Goal: Transaction & Acquisition: Purchase product/service

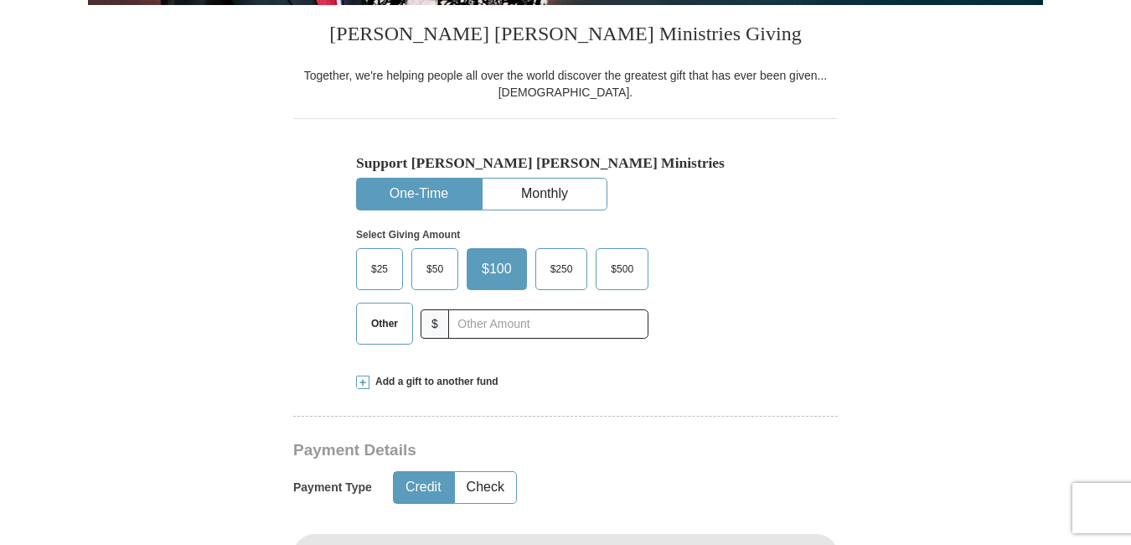
scroll to position [463, 0]
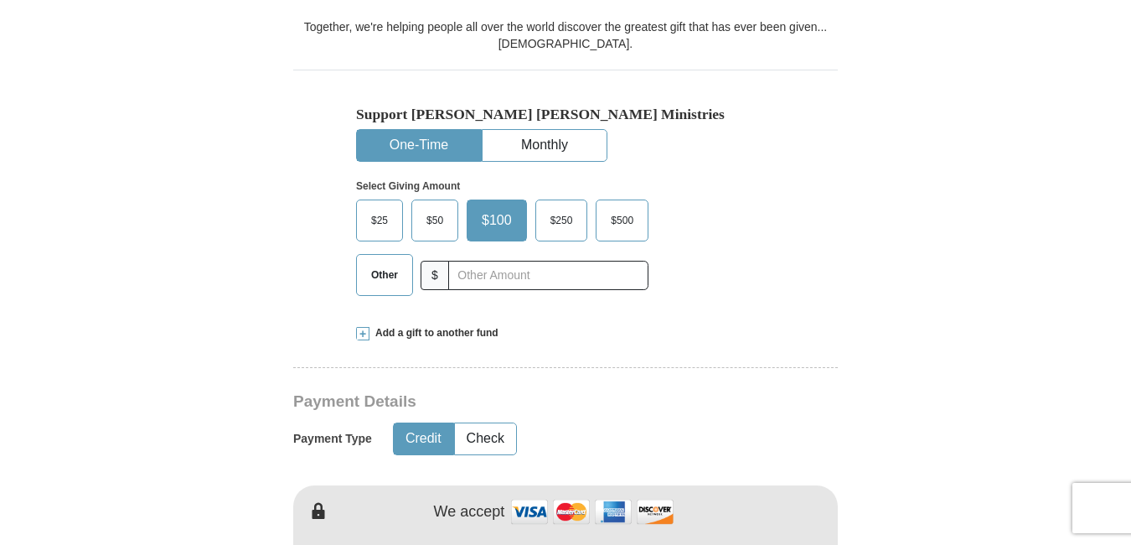
click at [443, 216] on span "$50" at bounding box center [435, 220] width 34 height 25
click at [0, 0] on input "$50" at bounding box center [0, 0] width 0 height 0
click at [488, 443] on button "Check" at bounding box center [485, 438] width 61 height 31
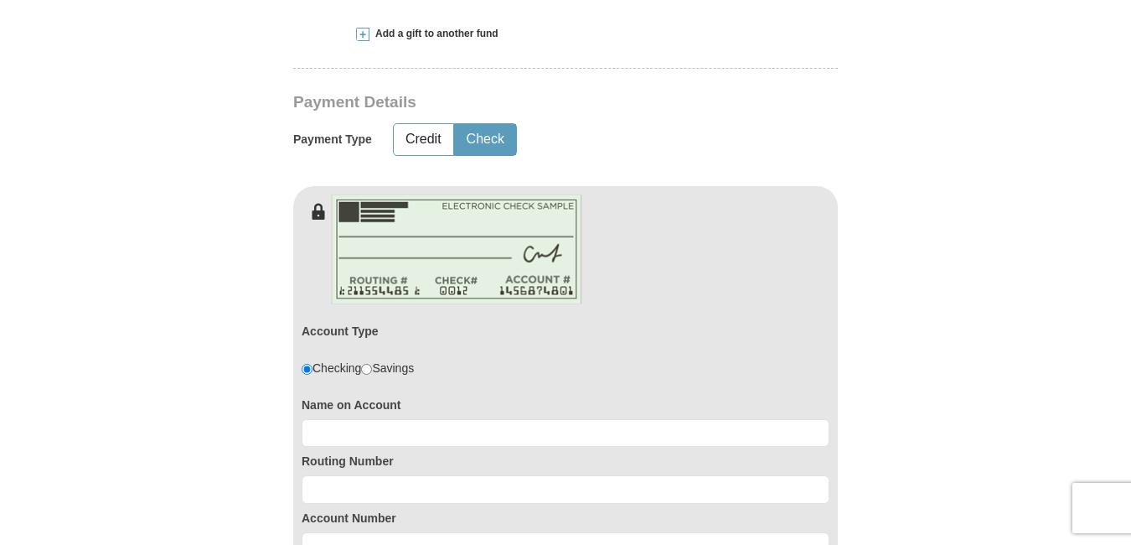
scroll to position [826, 0]
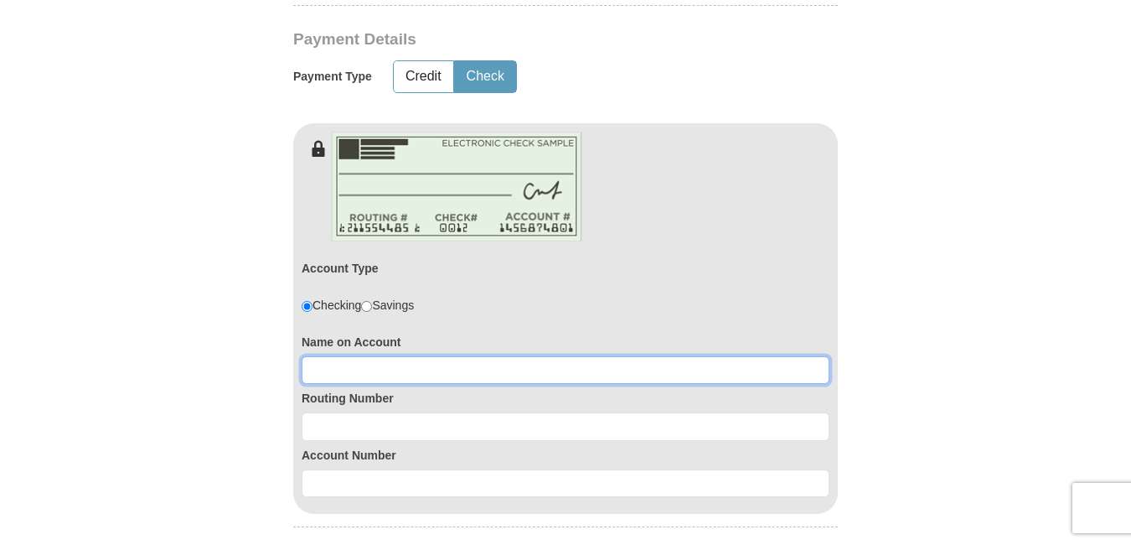
click at [446, 372] on input at bounding box center [566, 370] width 528 height 28
type input "Kimberly Hyman"
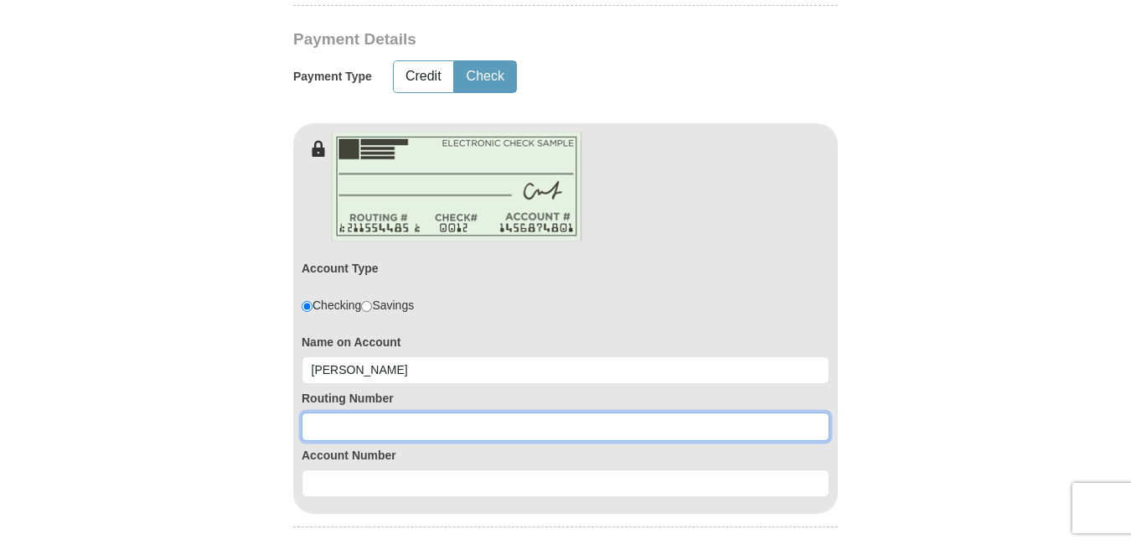
click at [357, 427] on input at bounding box center [566, 426] width 528 height 28
type input "274974878"
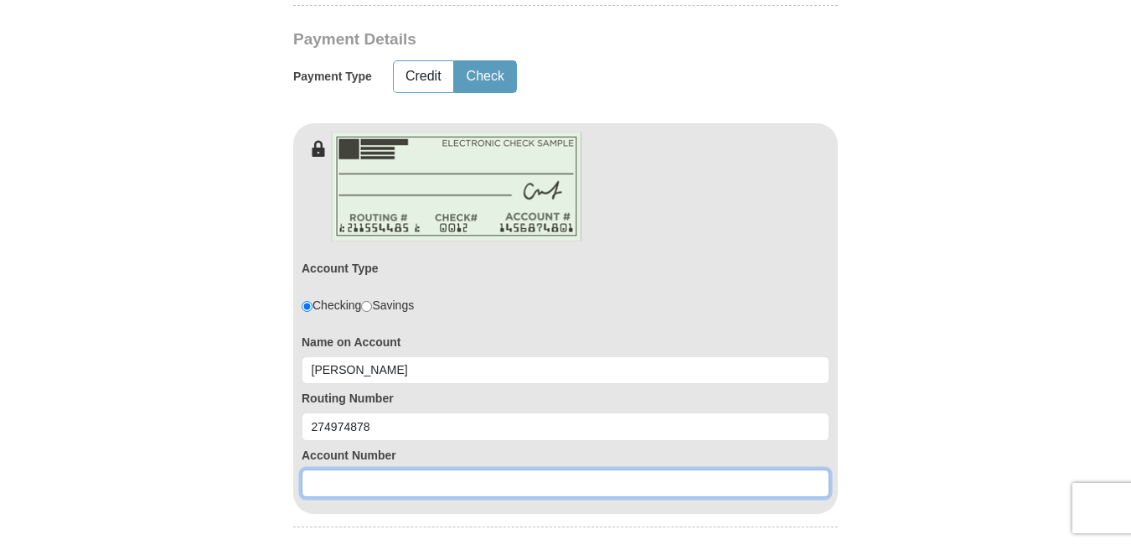
click at [346, 486] on input at bounding box center [566, 483] width 528 height 28
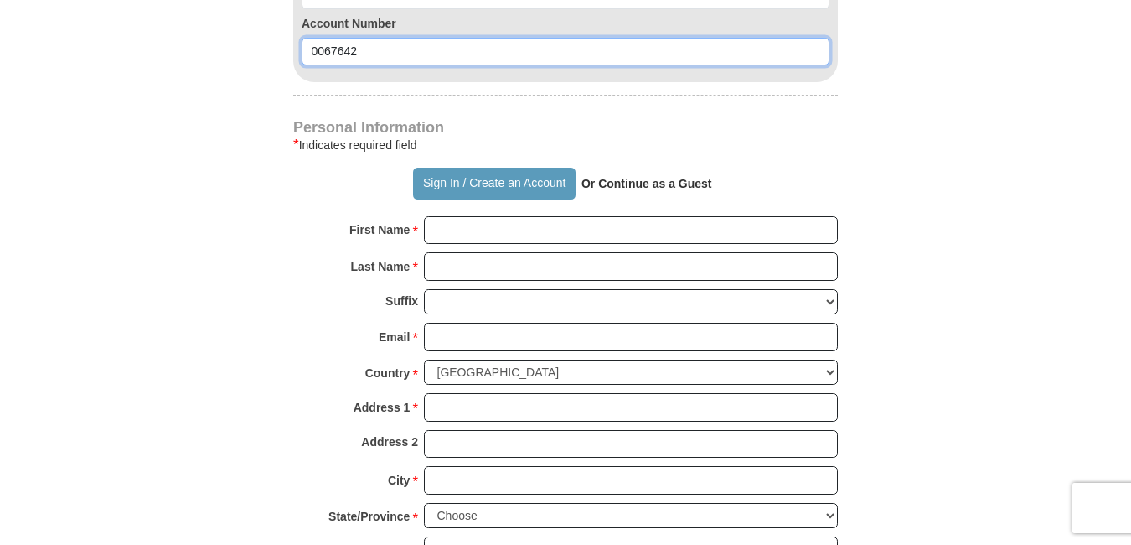
scroll to position [1262, 0]
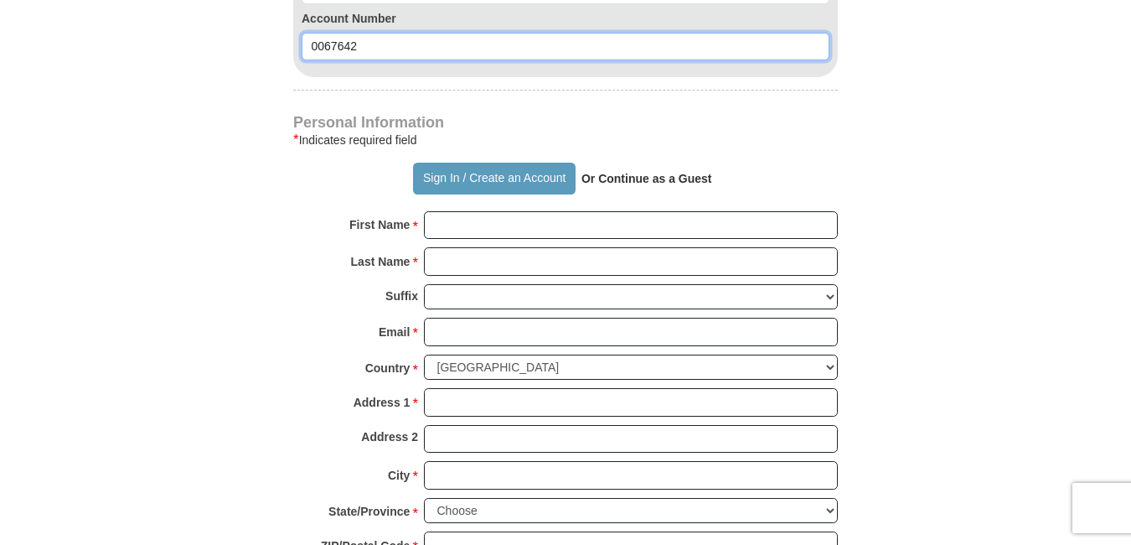
type input "0067642"
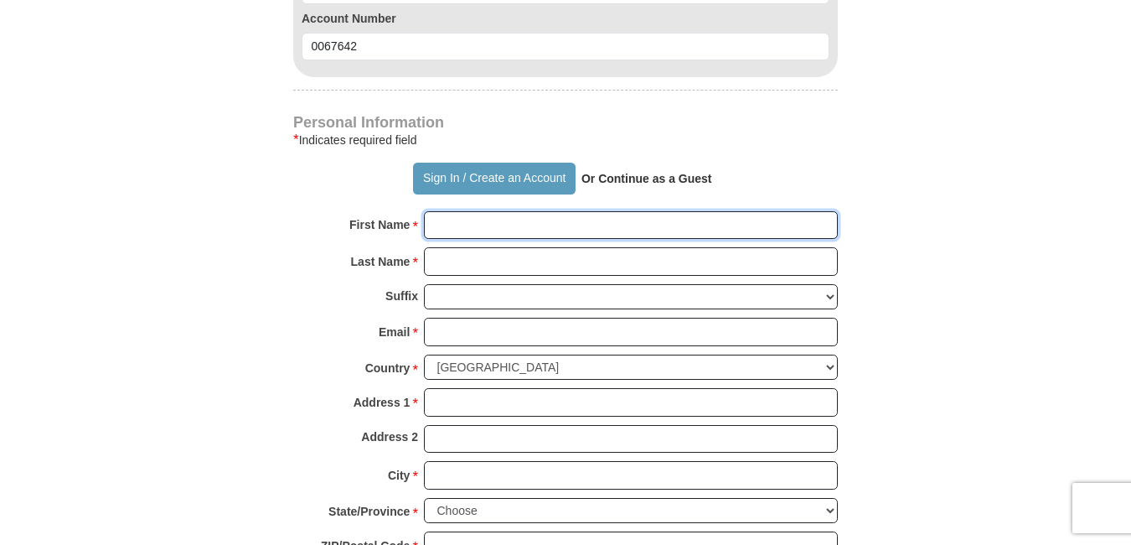
click at [473, 220] on input "First Name *" at bounding box center [631, 225] width 414 height 28
type input "Kimberly"
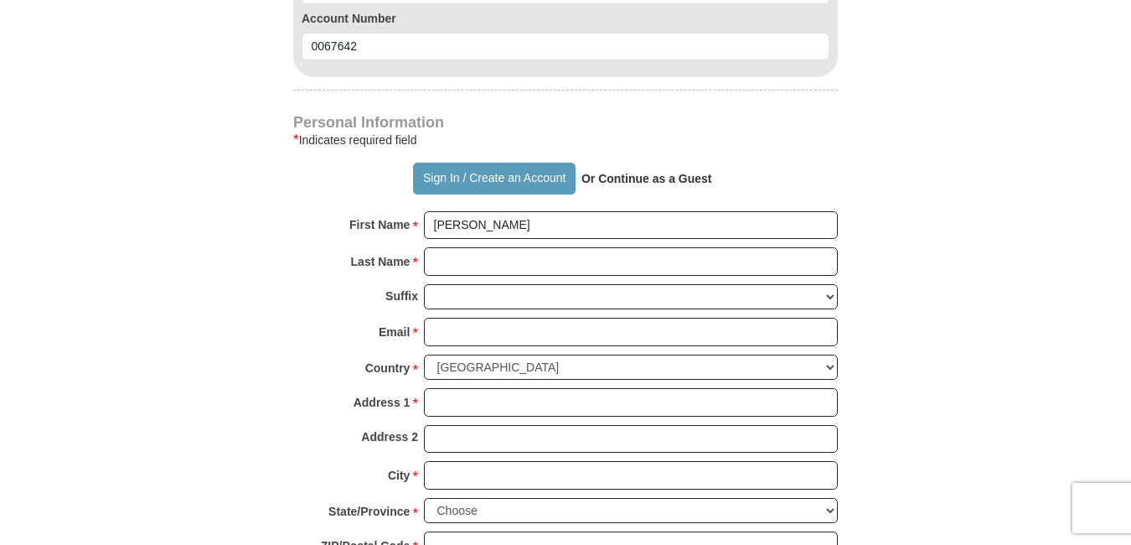
type input "50.00"
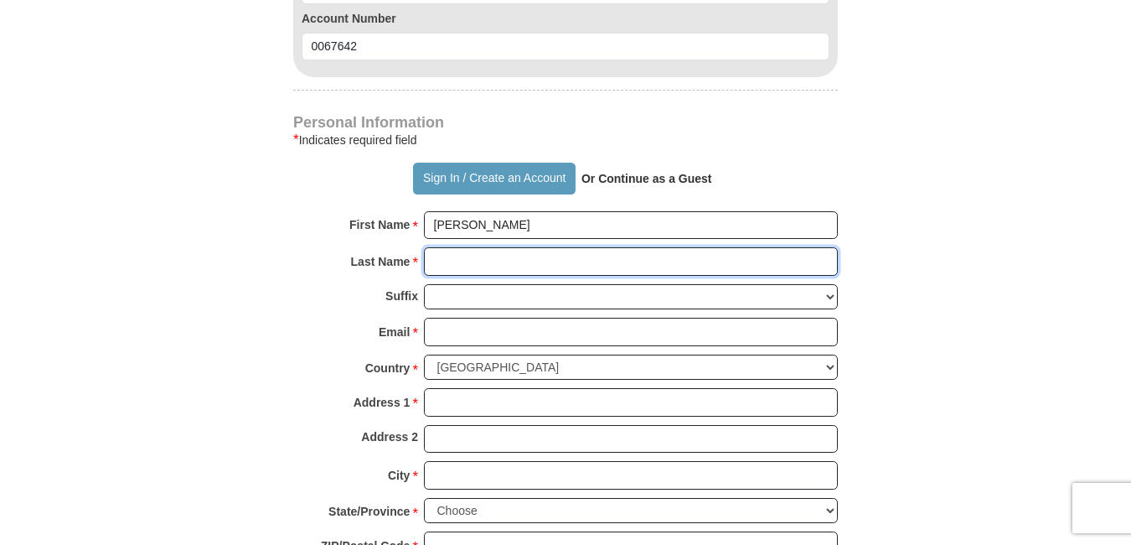
type input "Hyman"
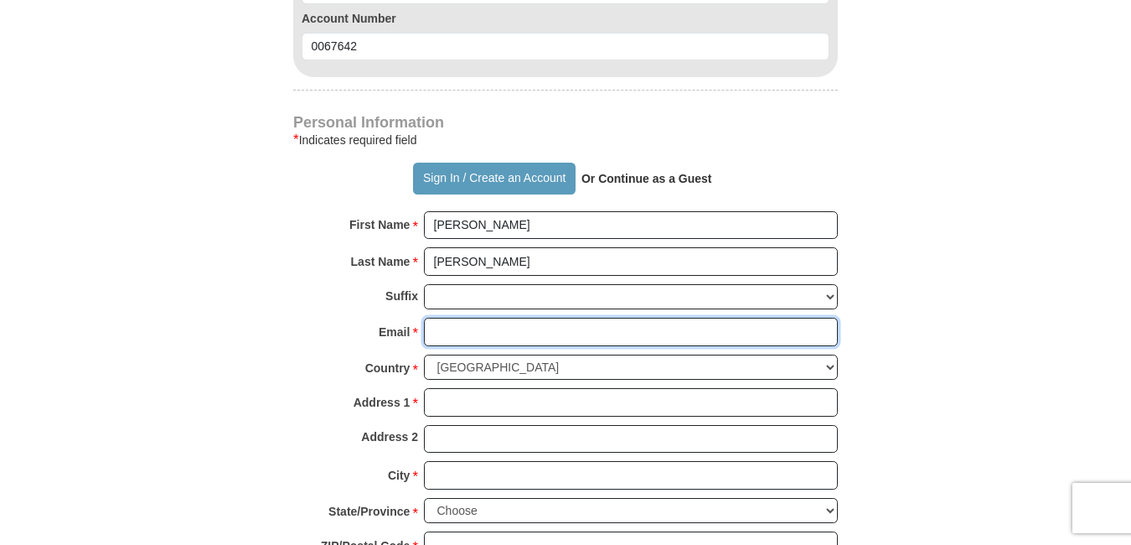
type input "hymankim@yahoo.com"
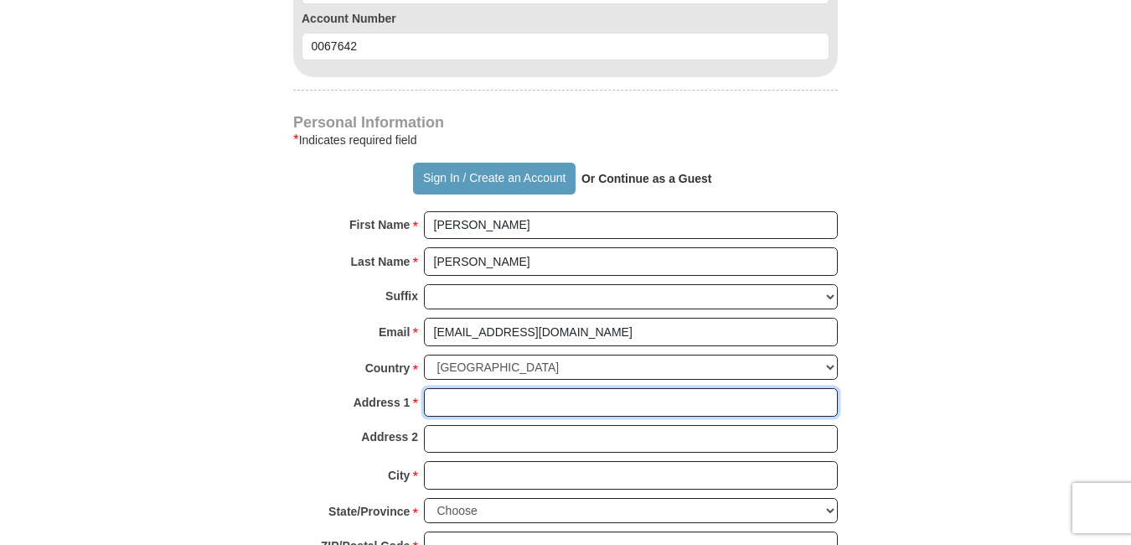
type input "104 E Summit Street"
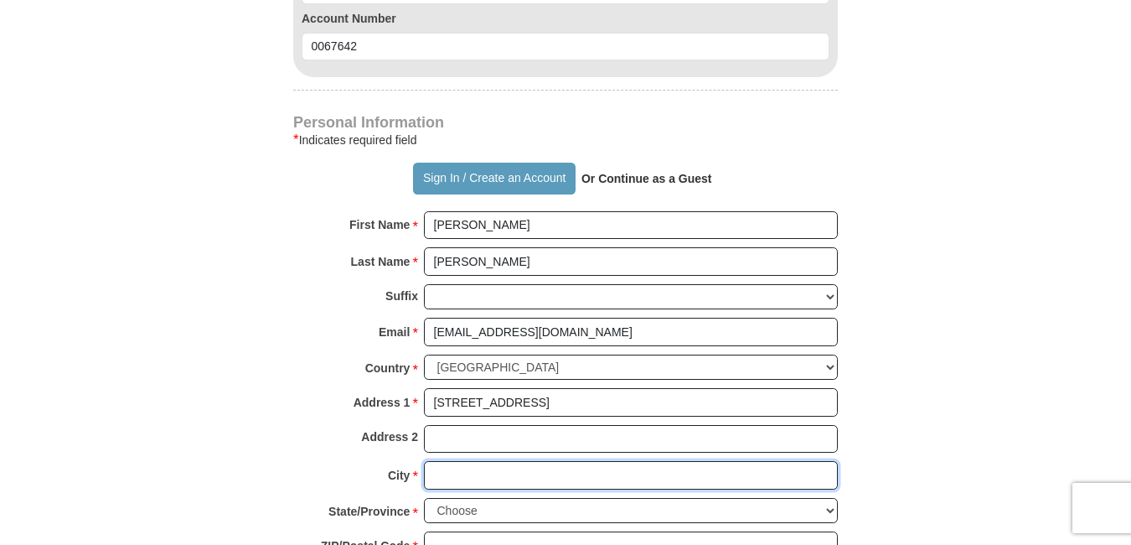
type input "Not of Hispanic/Latino Origin"
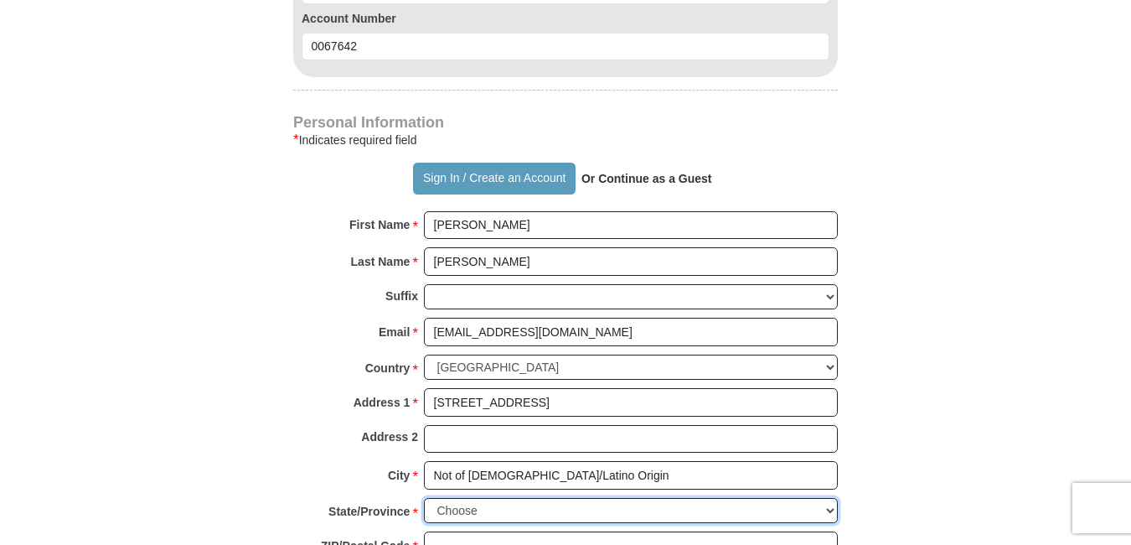
select select "IN"
type input "46923"
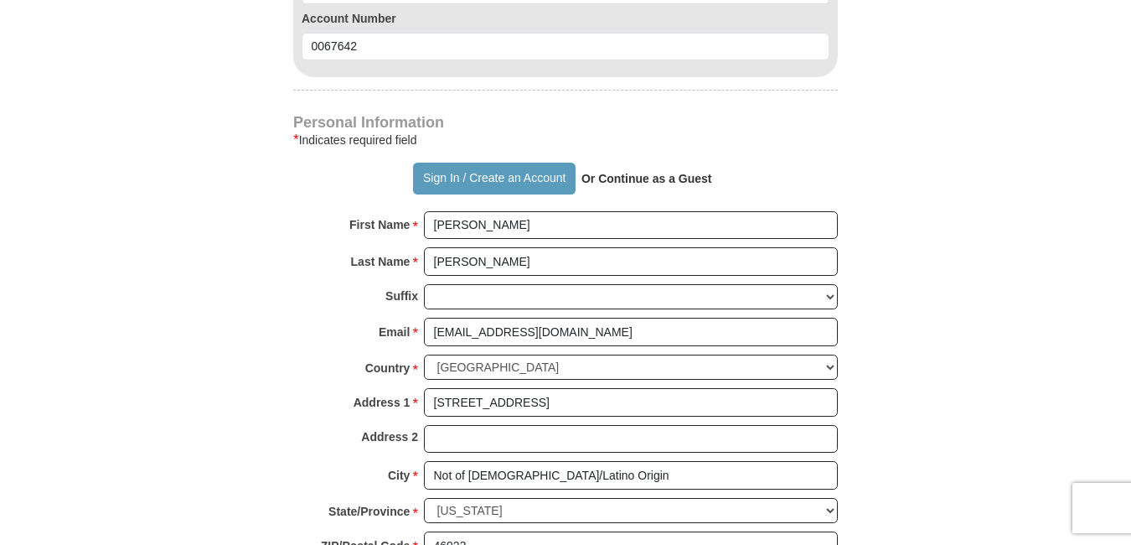
type input "7654904999"
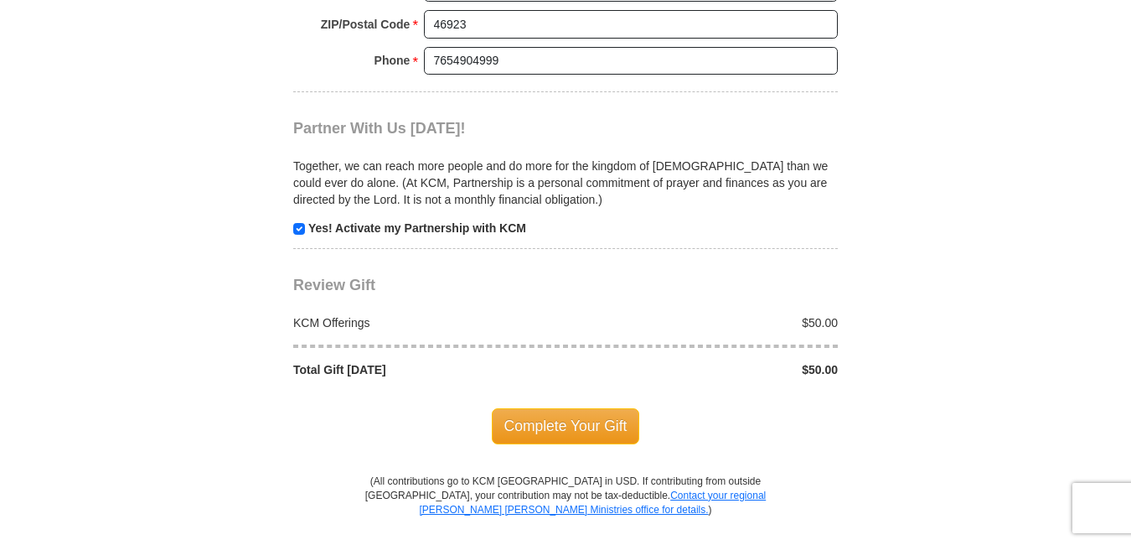
scroll to position [1794, 0]
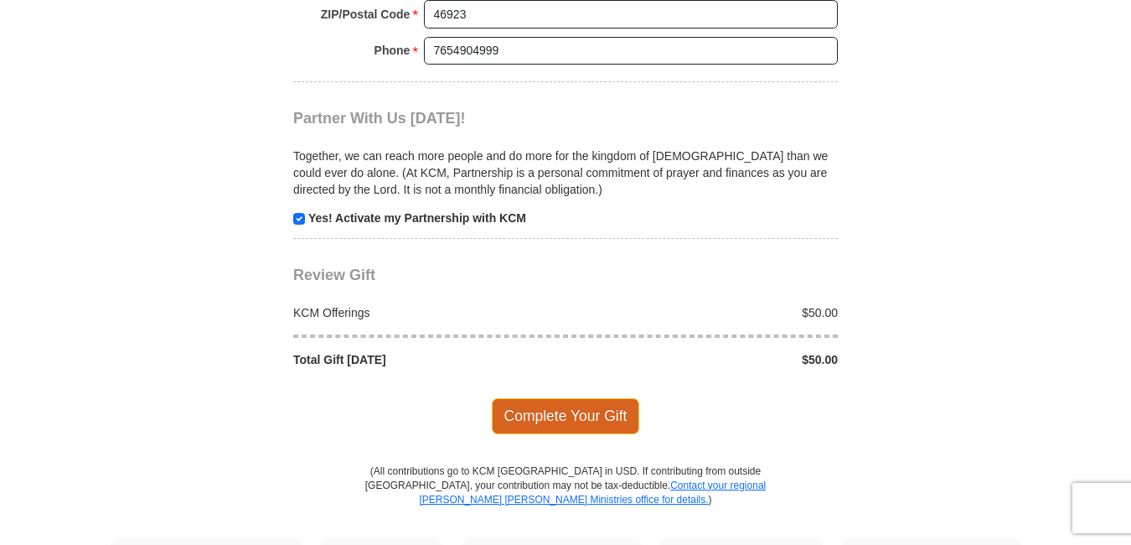
click at [553, 417] on span "Complete Your Gift" at bounding box center [566, 415] width 148 height 35
